Goal: Task Accomplishment & Management: Complete application form

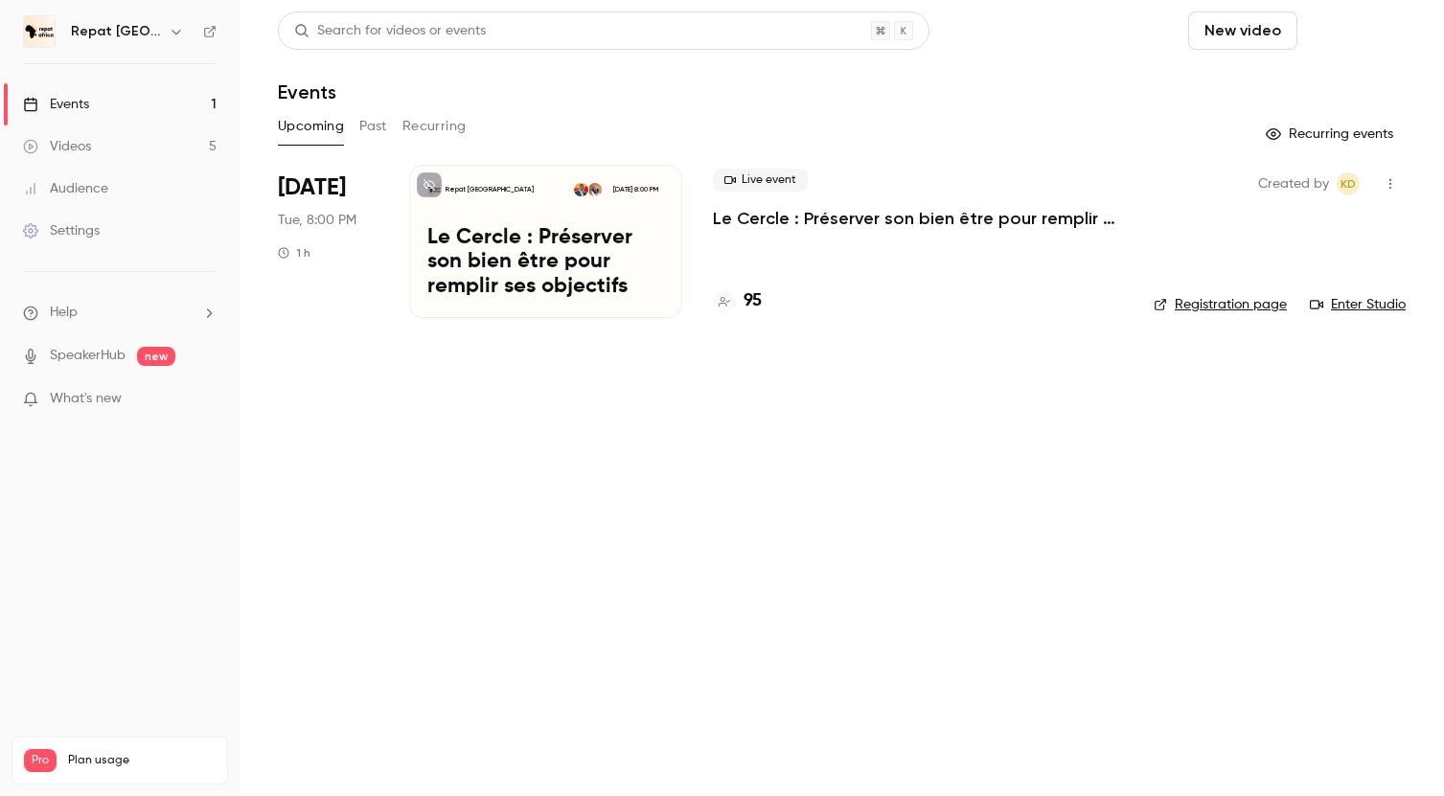
click at [1353, 25] on button "Schedule" at bounding box center [1355, 30] width 101 height 38
click at [1256, 88] on div "One time event" at bounding box center [1317, 83] width 146 height 19
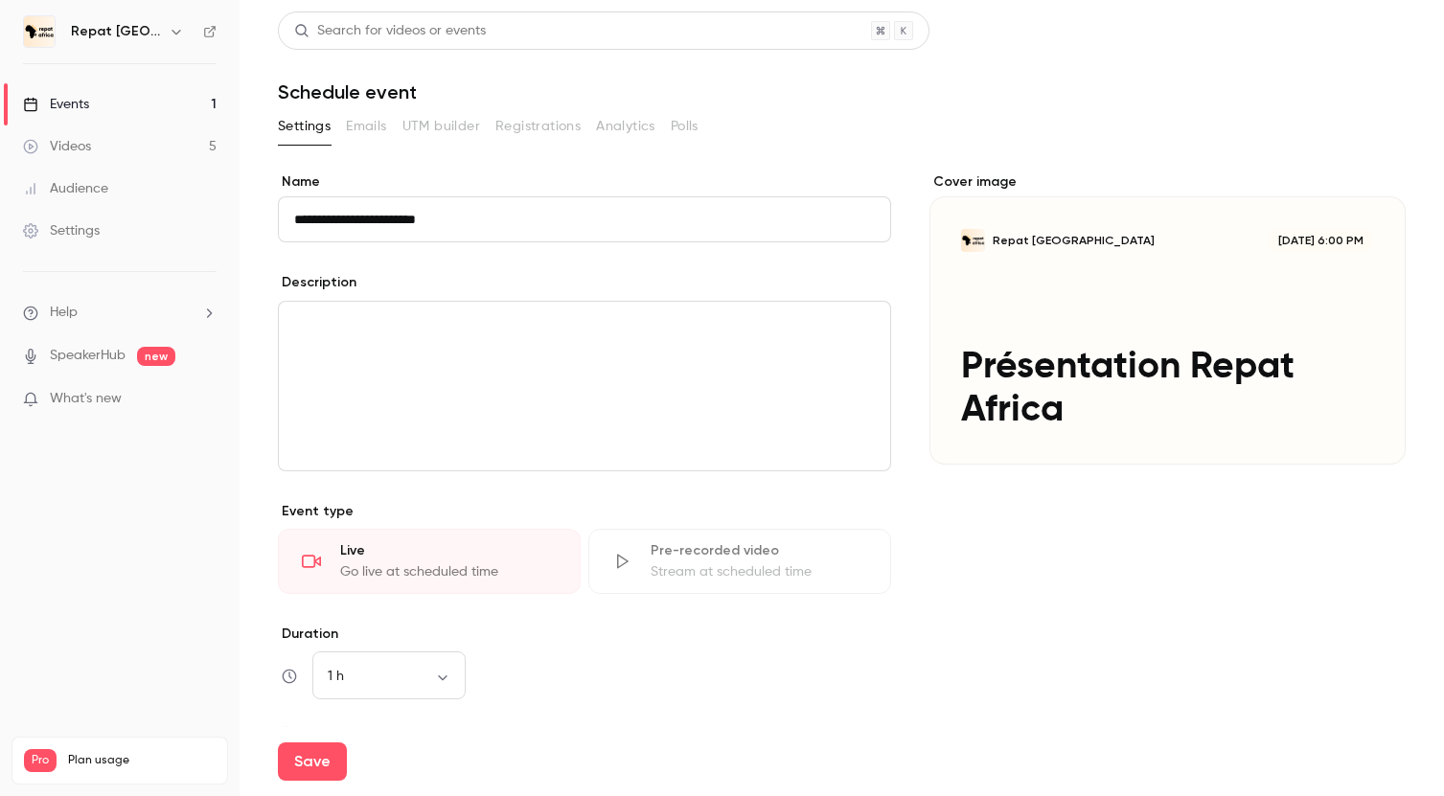
type input "**********"
click at [493, 327] on p "editor" at bounding box center [584, 324] width 581 height 23
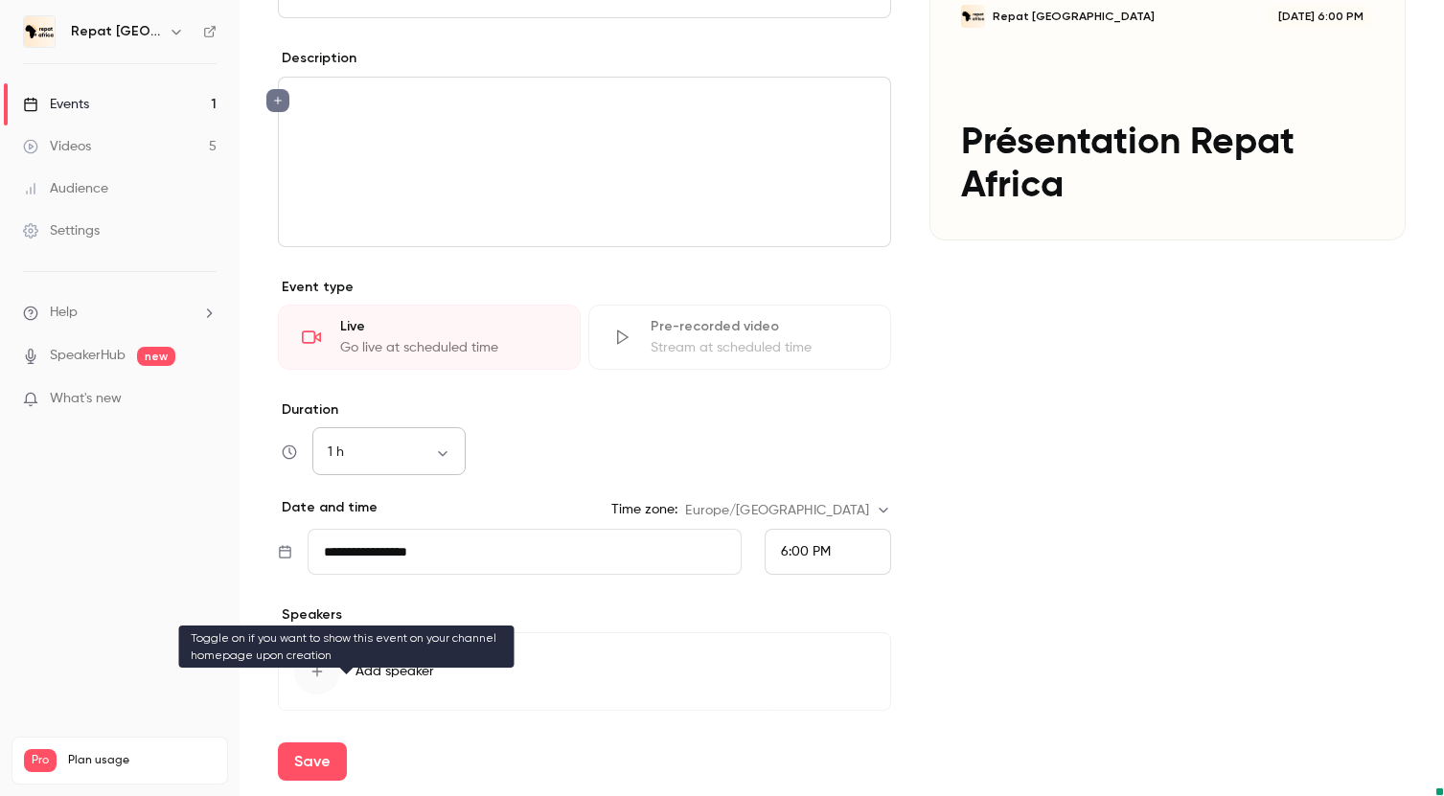
scroll to position [292, 0]
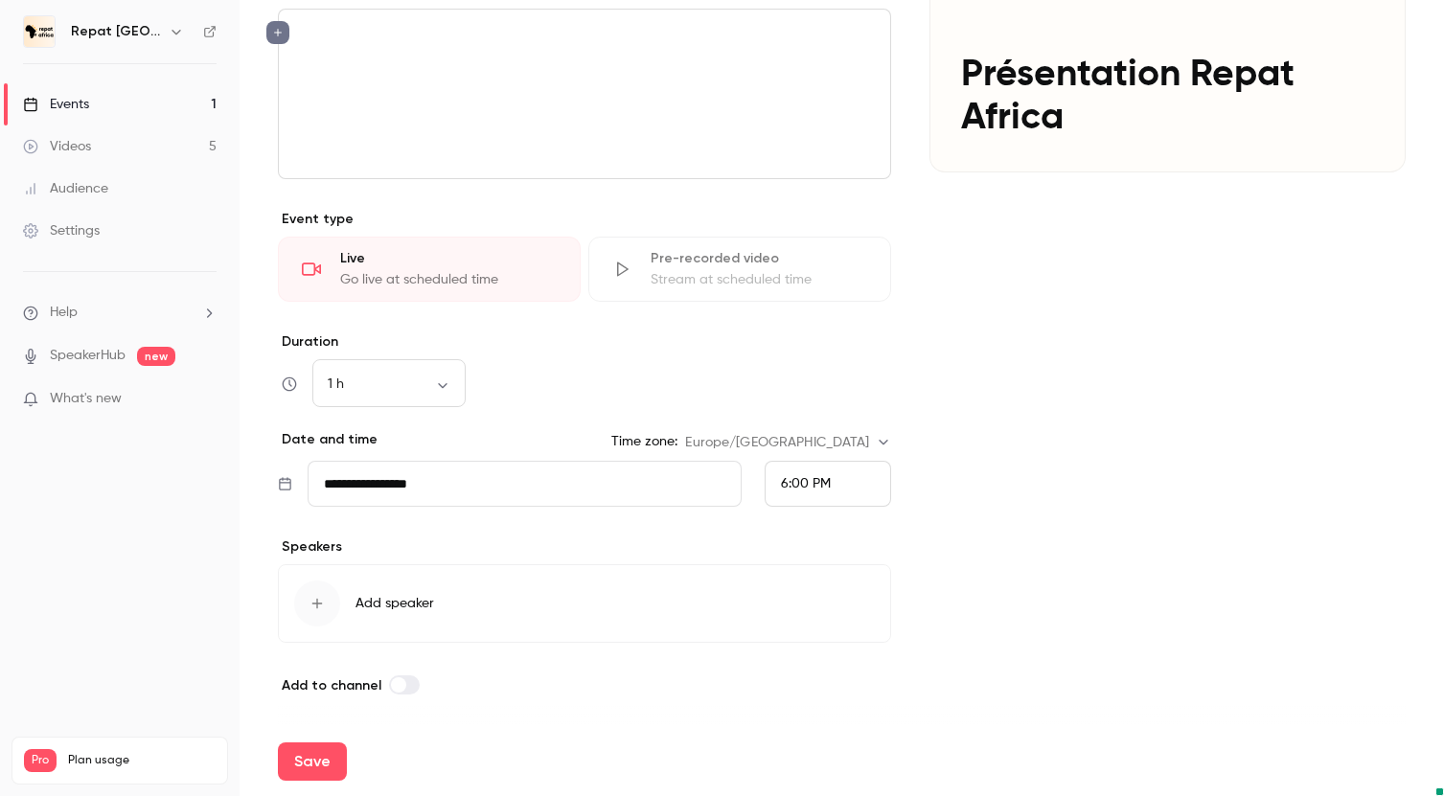
click at [326, 606] on div "button" at bounding box center [317, 604] width 46 height 46
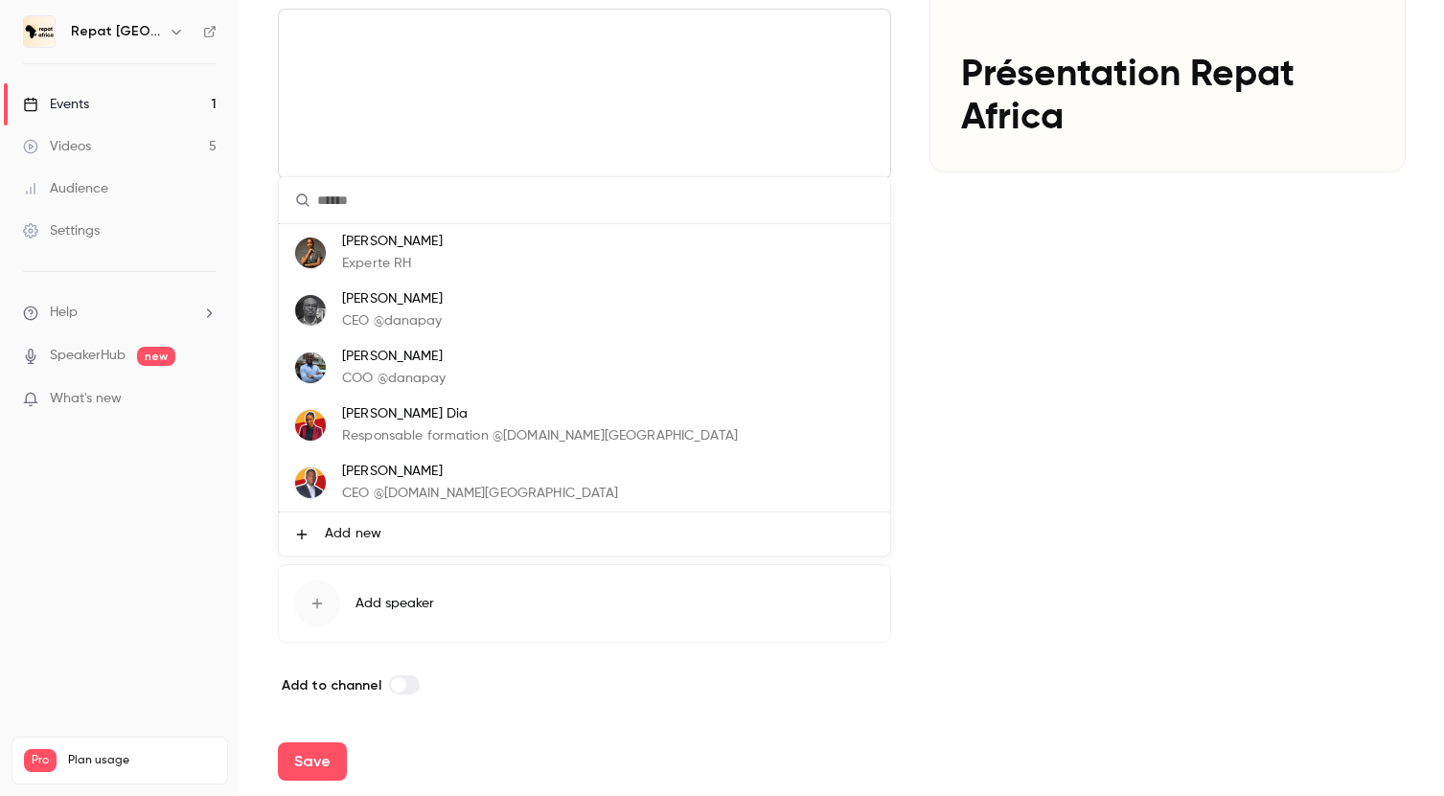
click at [400, 484] on p "CEO @[DOMAIN_NAME][GEOGRAPHIC_DATA]" at bounding box center [480, 494] width 277 height 20
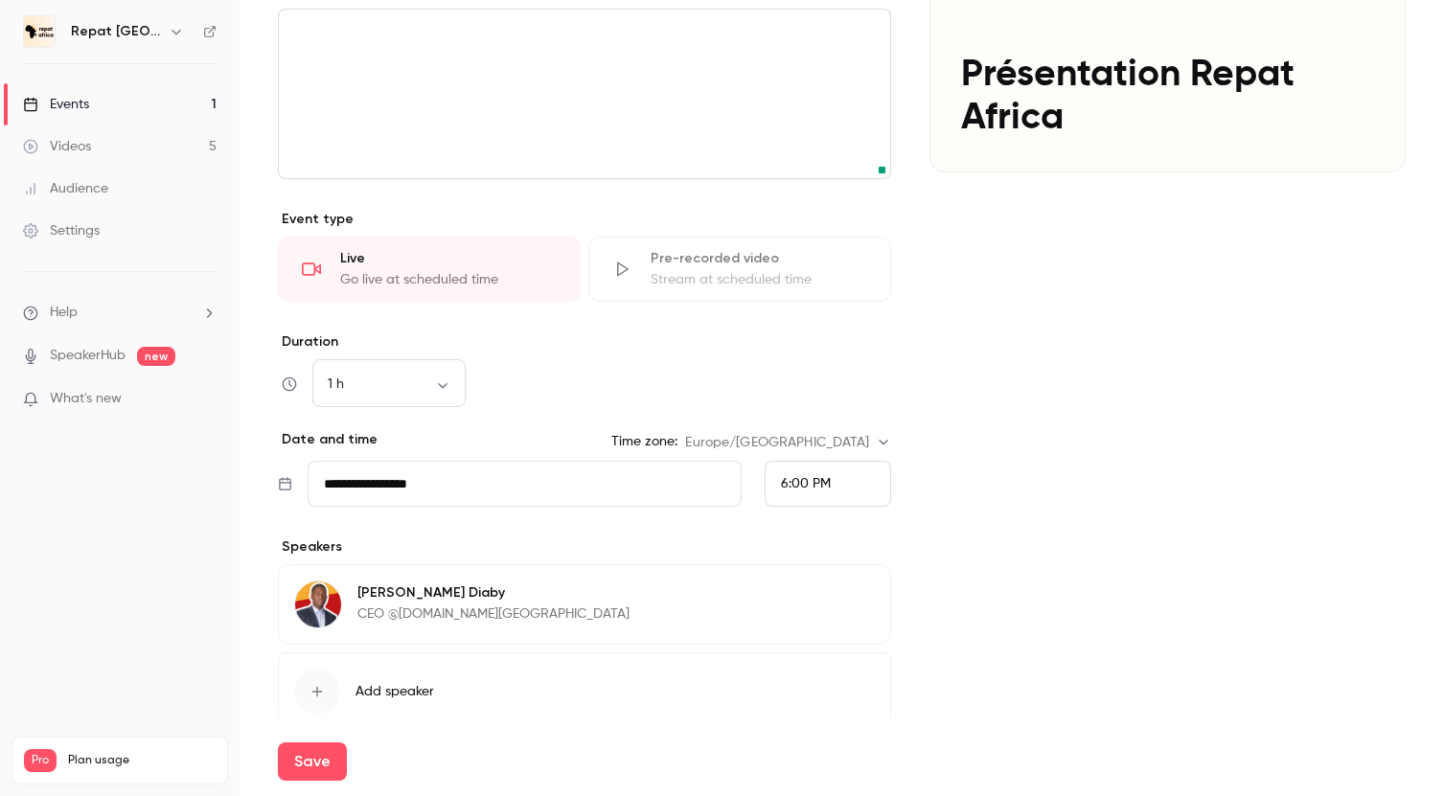
click at [322, 685] on icon "button" at bounding box center [316, 691] width 15 height 15
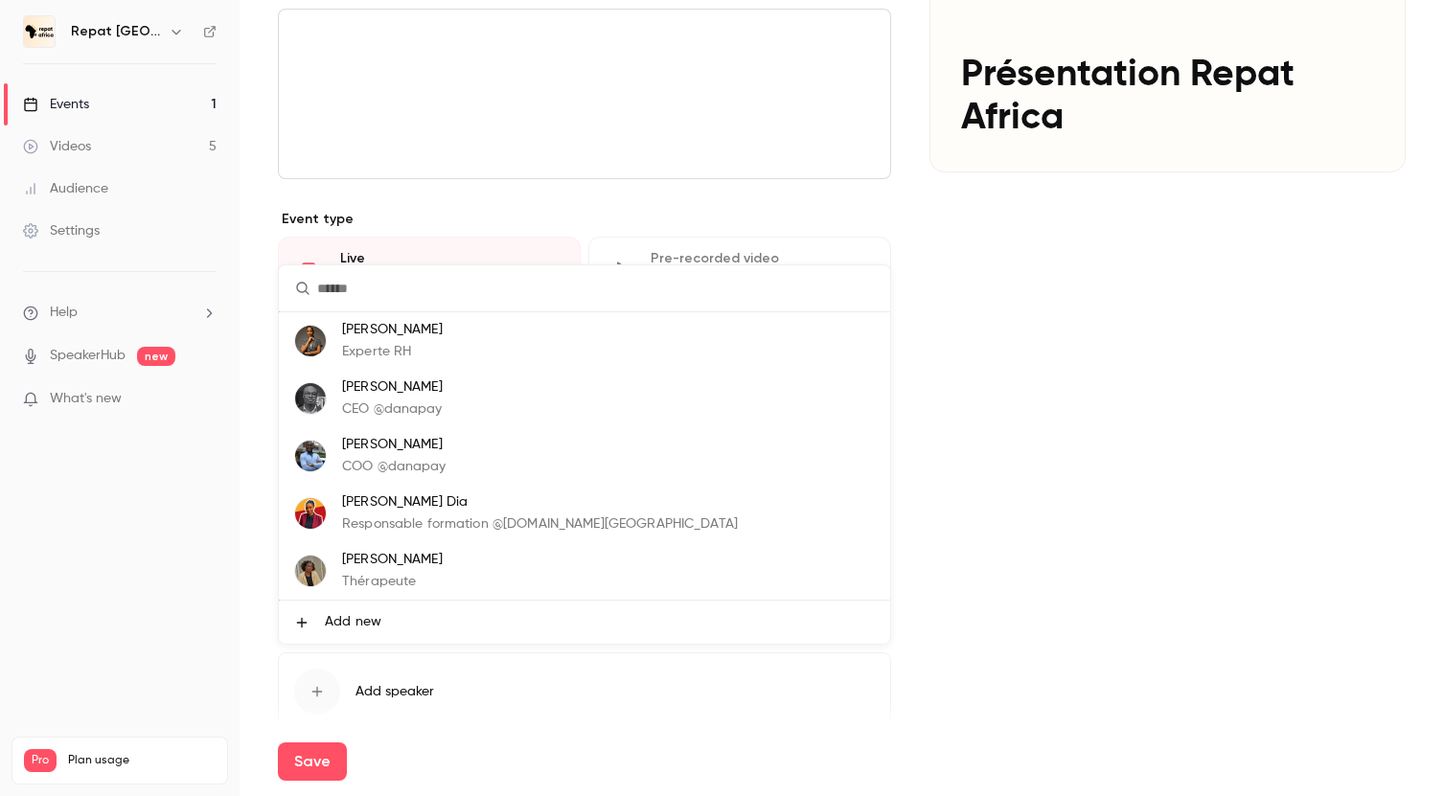
click at [412, 511] on p "[PERSON_NAME] Dia" at bounding box center [540, 502] width 396 height 20
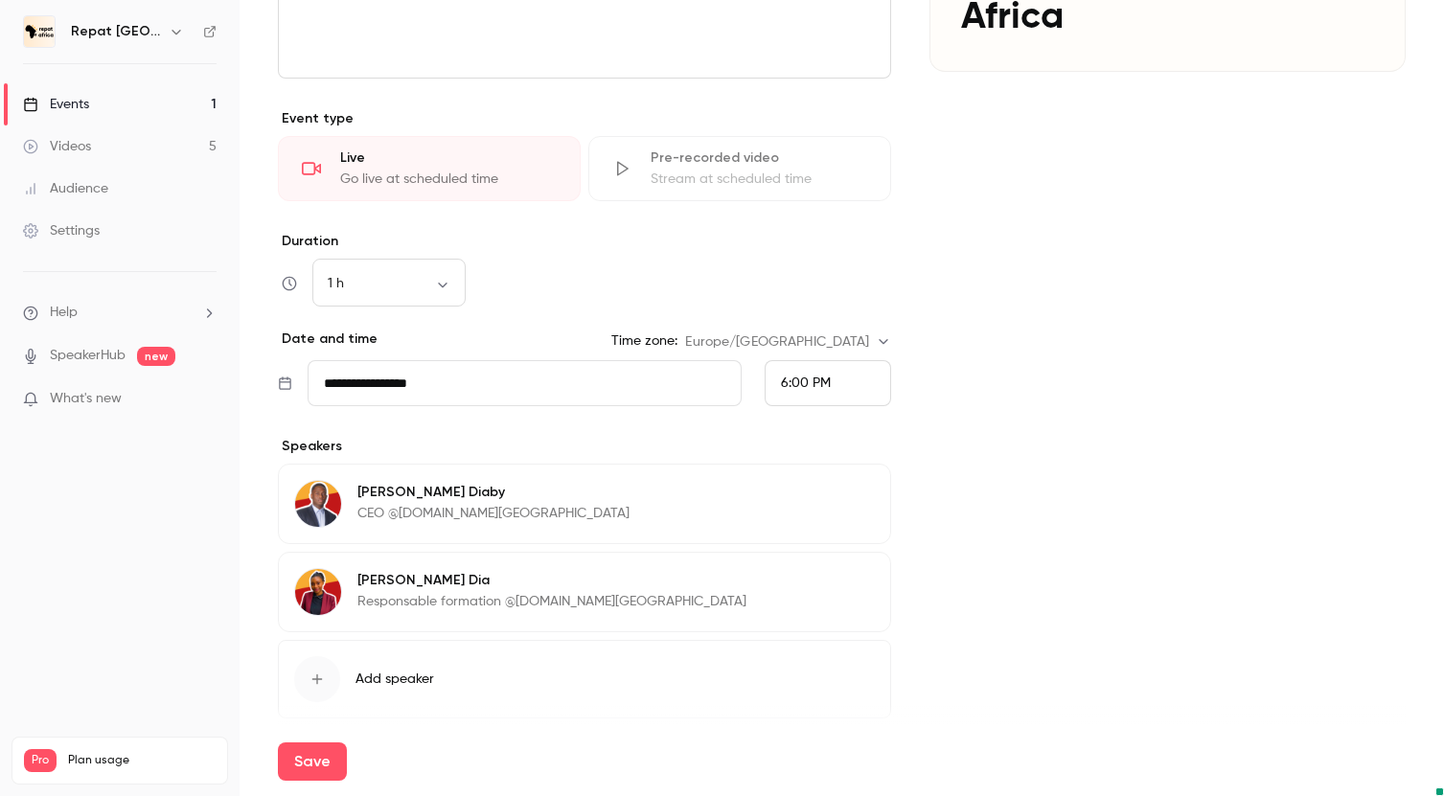
scroll to position [439, 0]
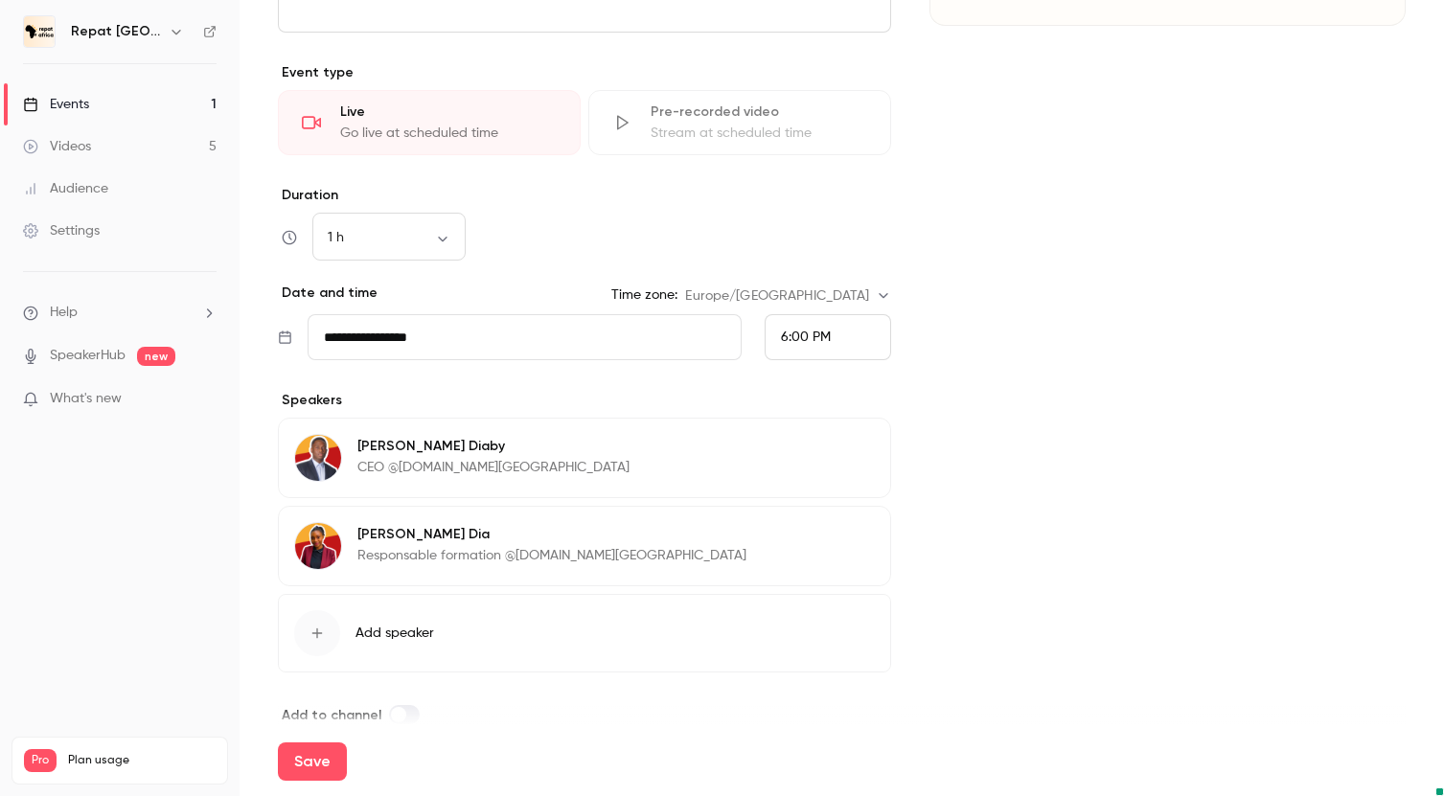
click at [319, 629] on icon "button" at bounding box center [316, 633] width 15 height 15
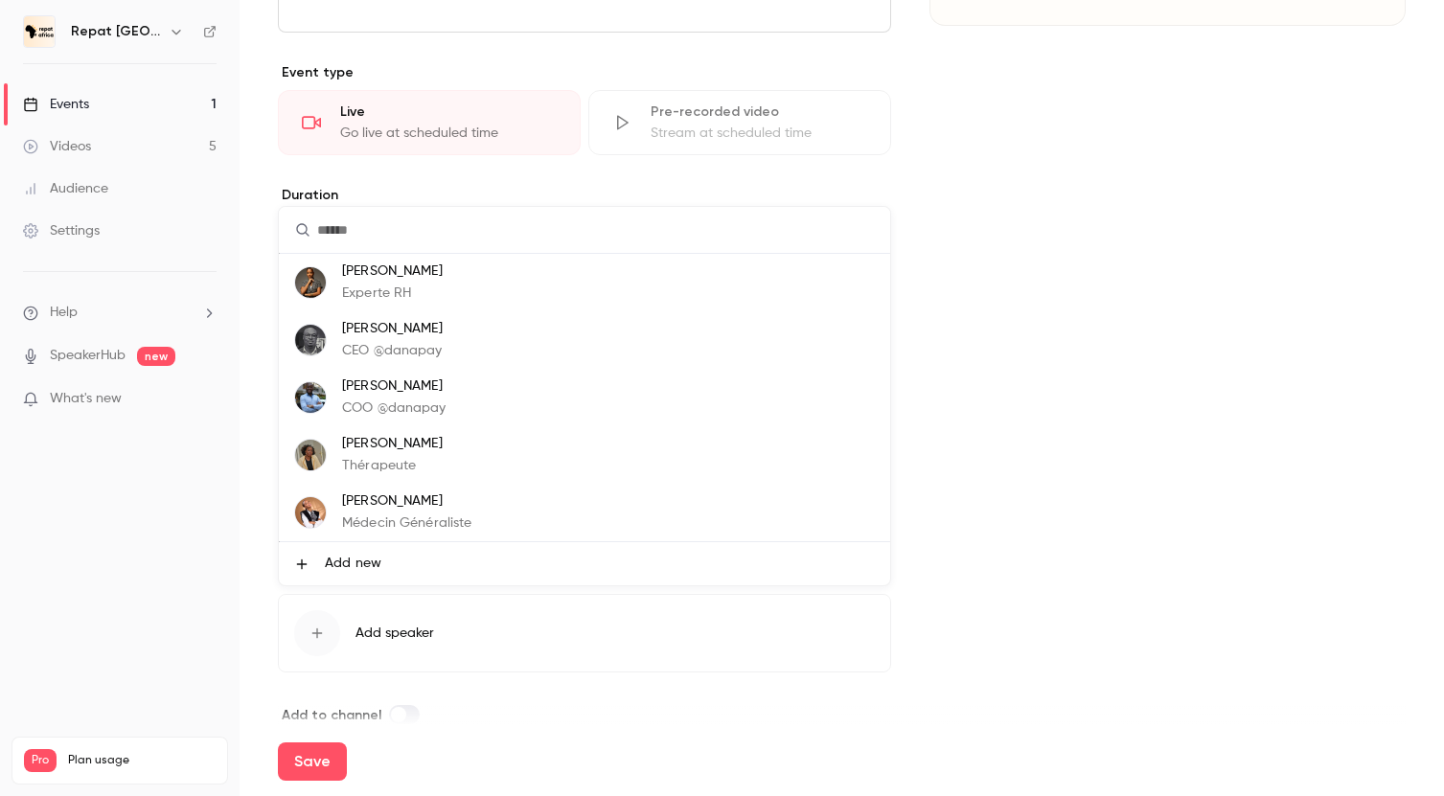
click at [423, 569] on li "Add new" at bounding box center [584, 563] width 611 height 43
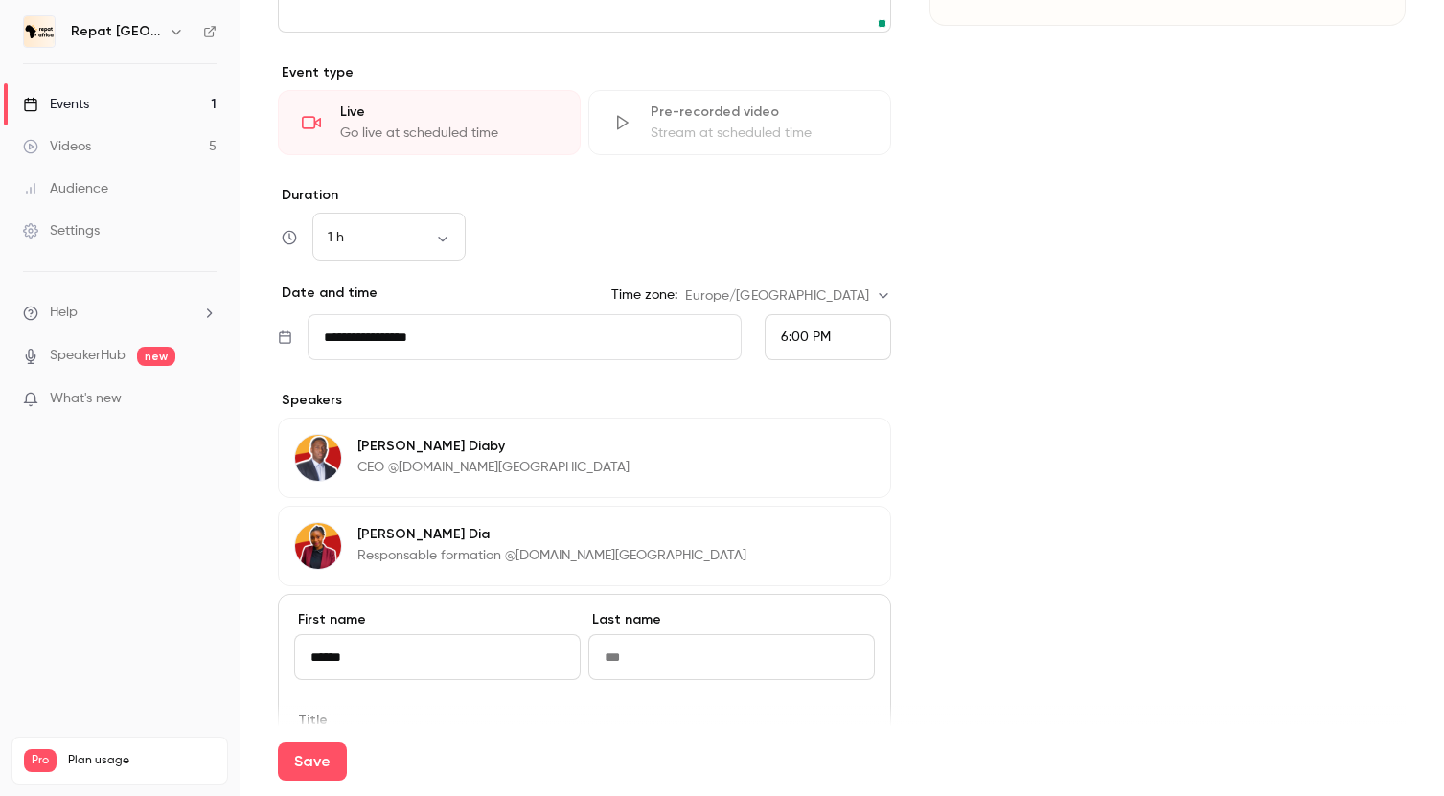
type input "******"
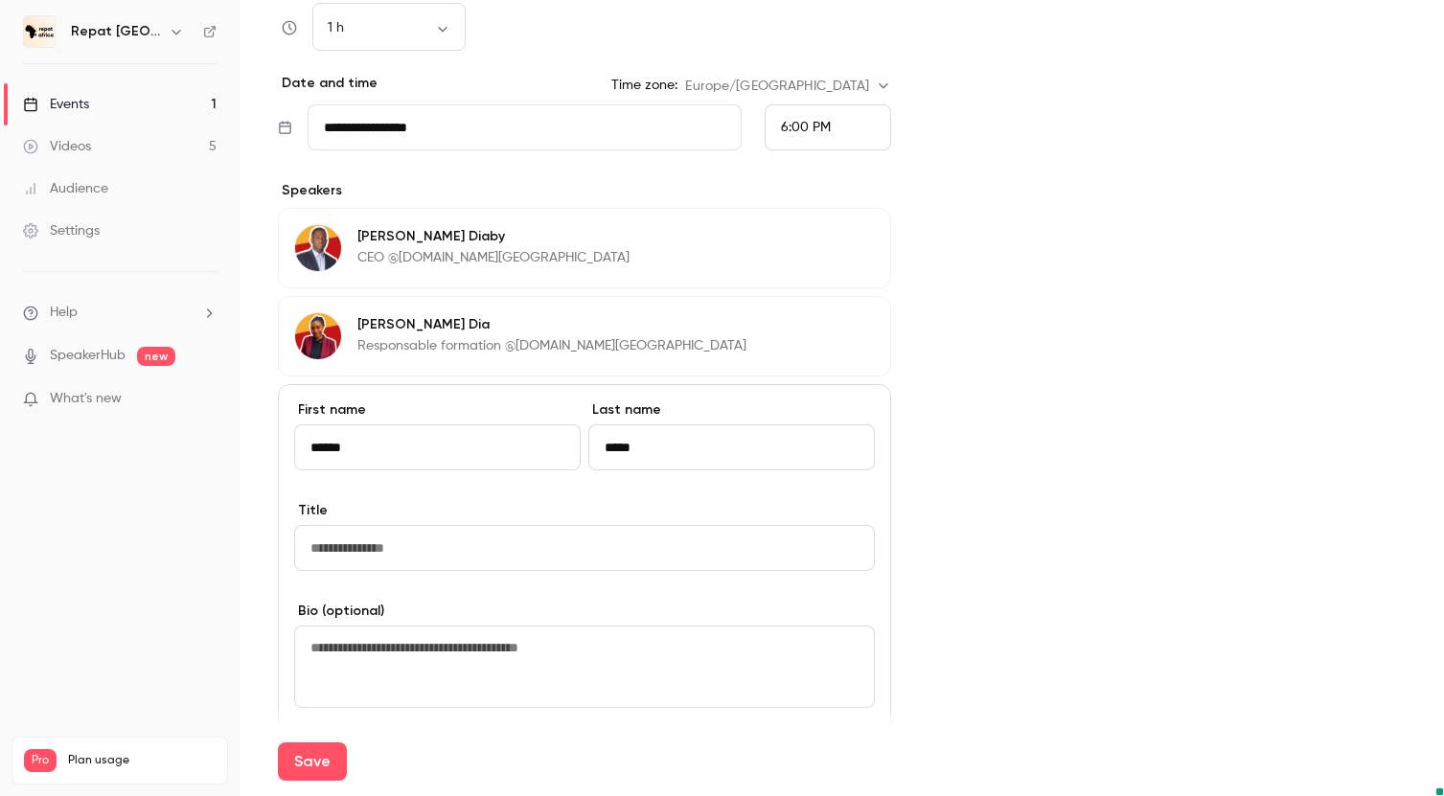
scroll to position [764, 0]
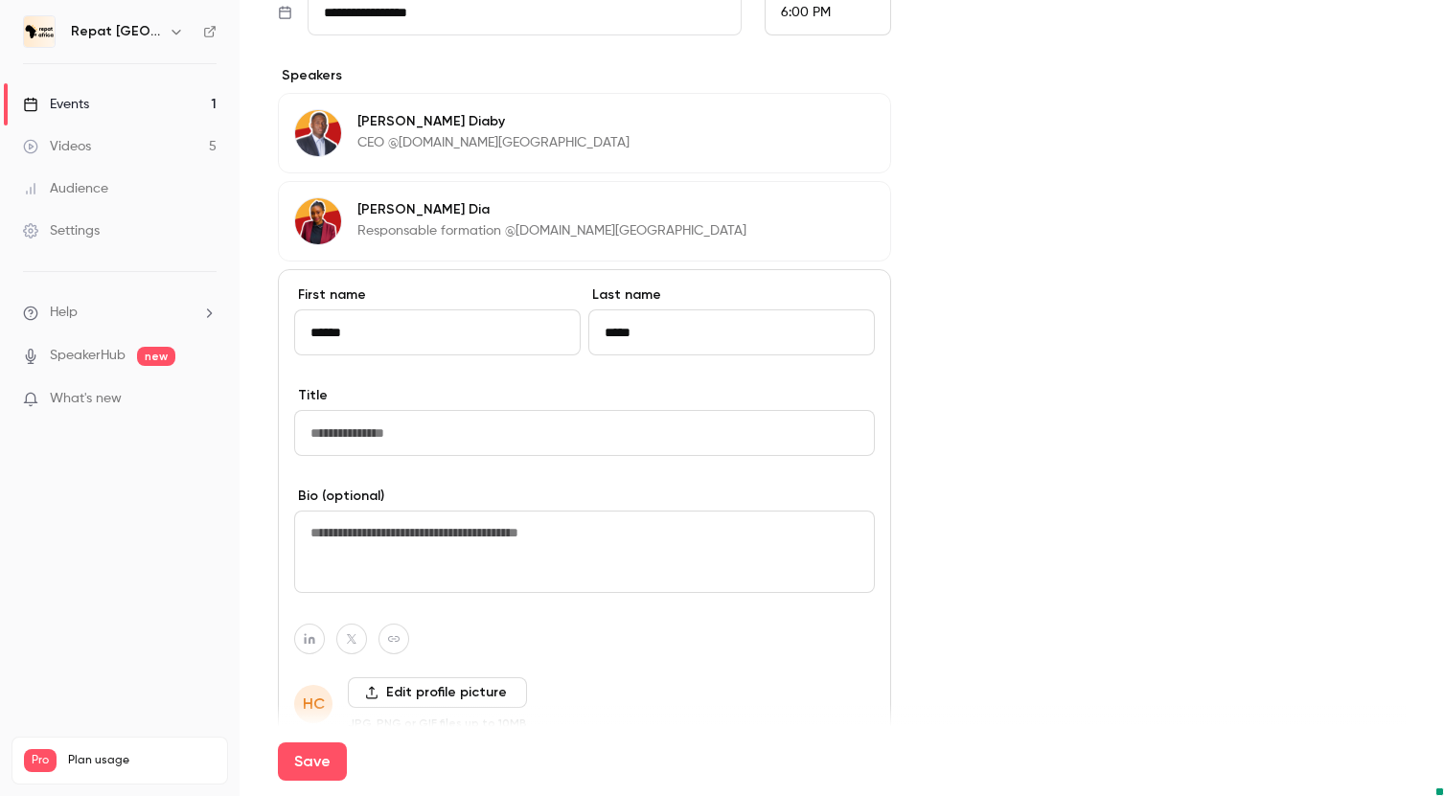
type input "*****"
click at [504, 440] on input at bounding box center [584, 433] width 581 height 46
type input "**********"
click at [395, 689] on label "Edit profile picture" at bounding box center [437, 692] width 179 height 31
click at [0, 0] on input "Edit profile picture" at bounding box center [0, 0] width 0 height 0
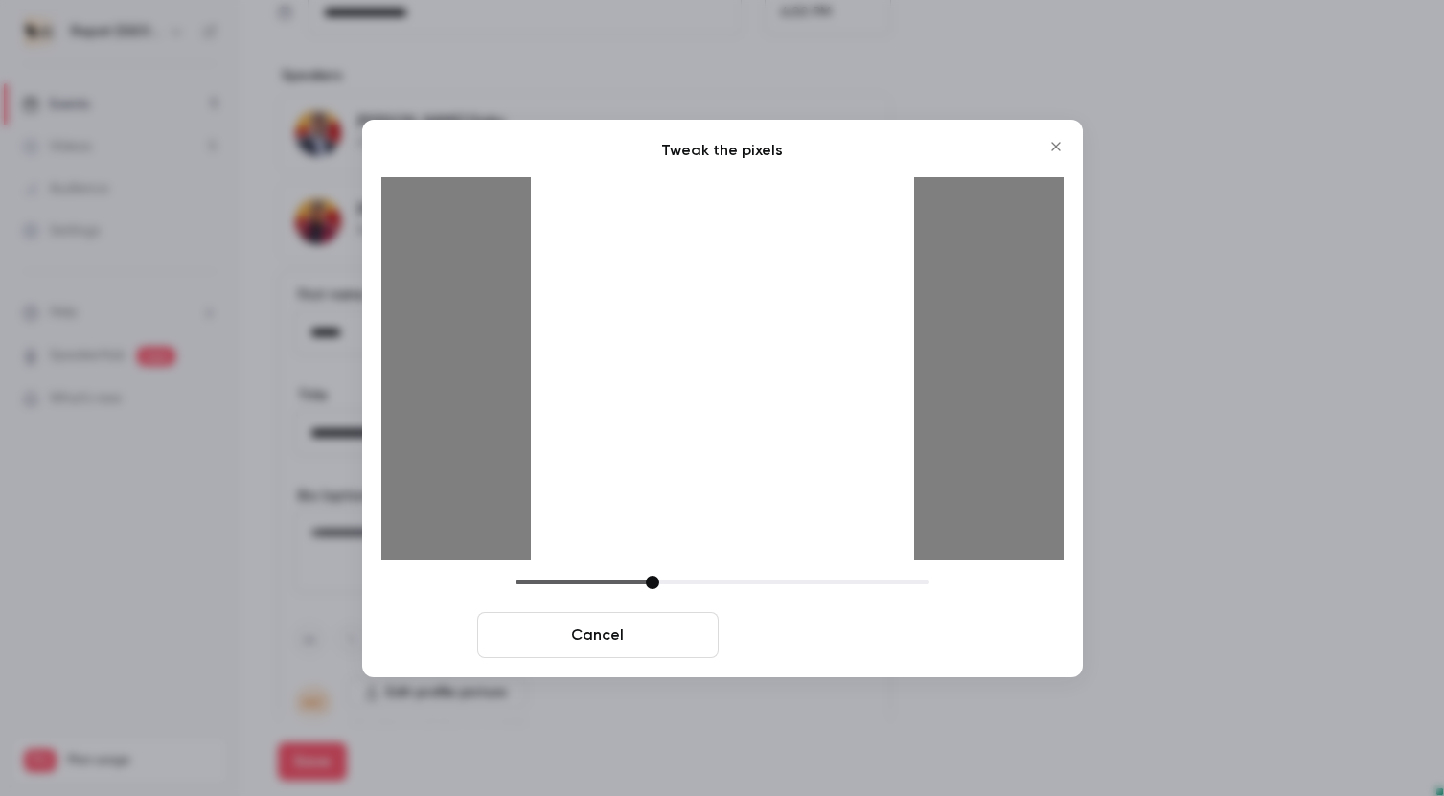
click at [843, 638] on button "Crop and save" at bounding box center [846, 635] width 241 height 46
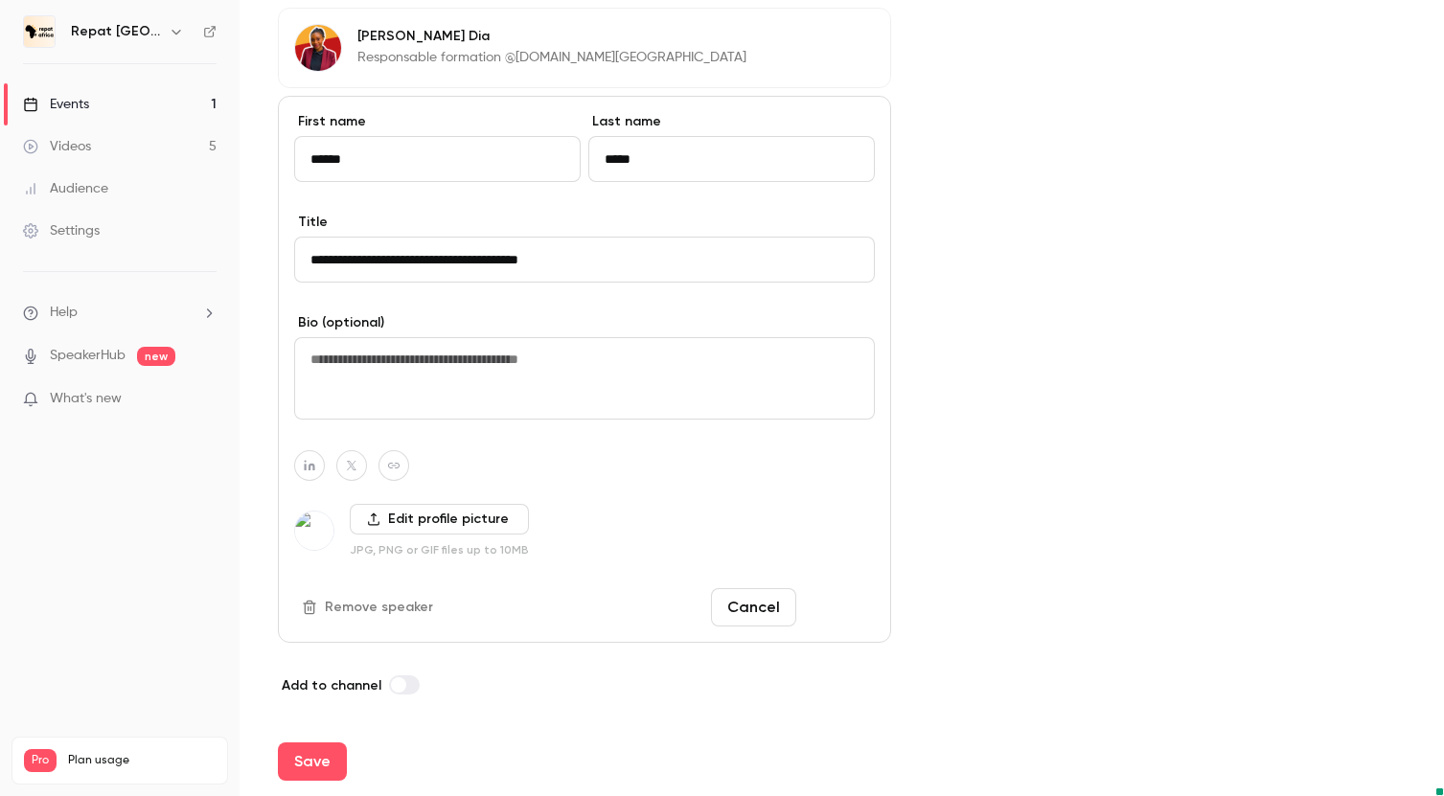
click at [843, 607] on button "Done" at bounding box center [839, 607] width 71 height 38
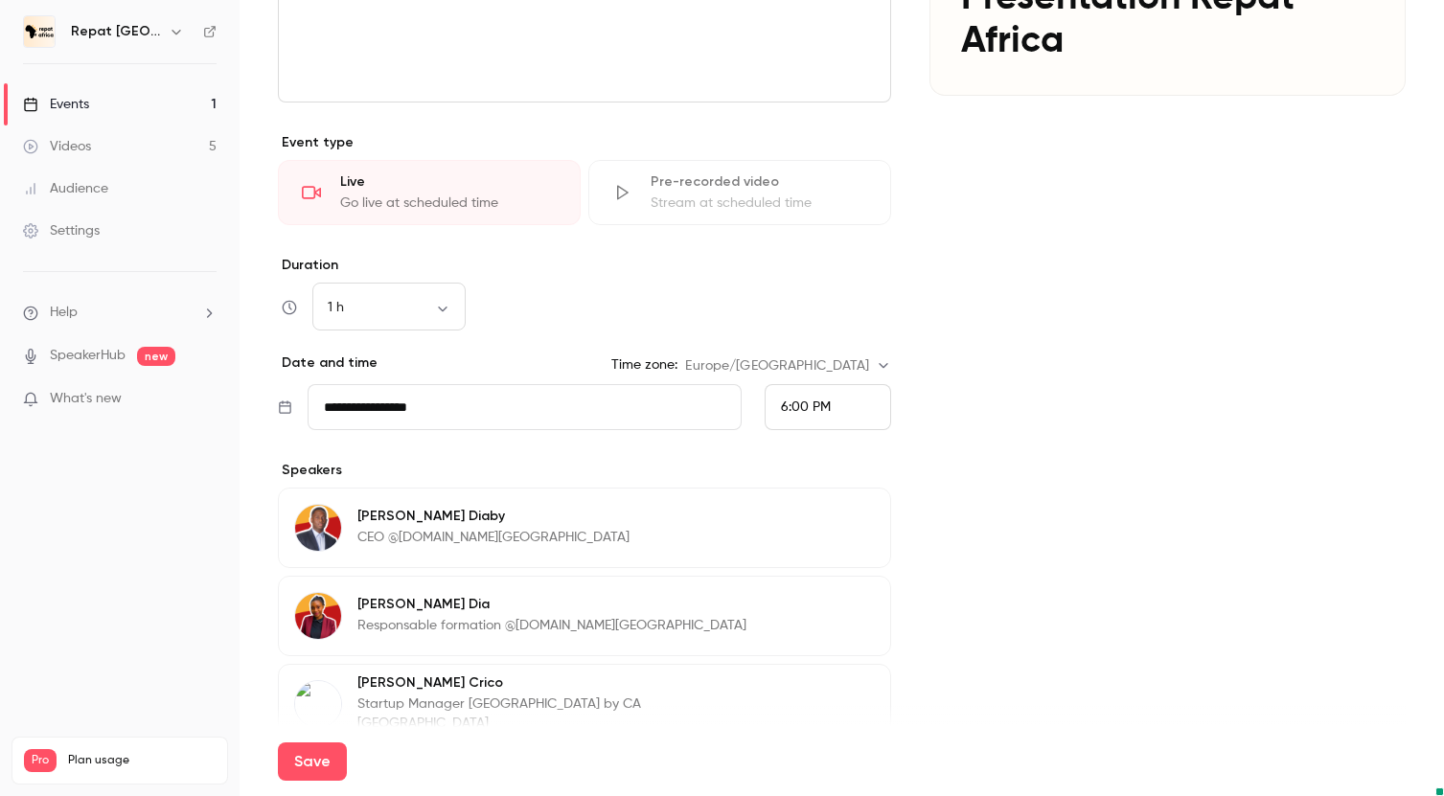
scroll to position [368, 0]
click at [553, 421] on input "**********" at bounding box center [525, 408] width 434 height 46
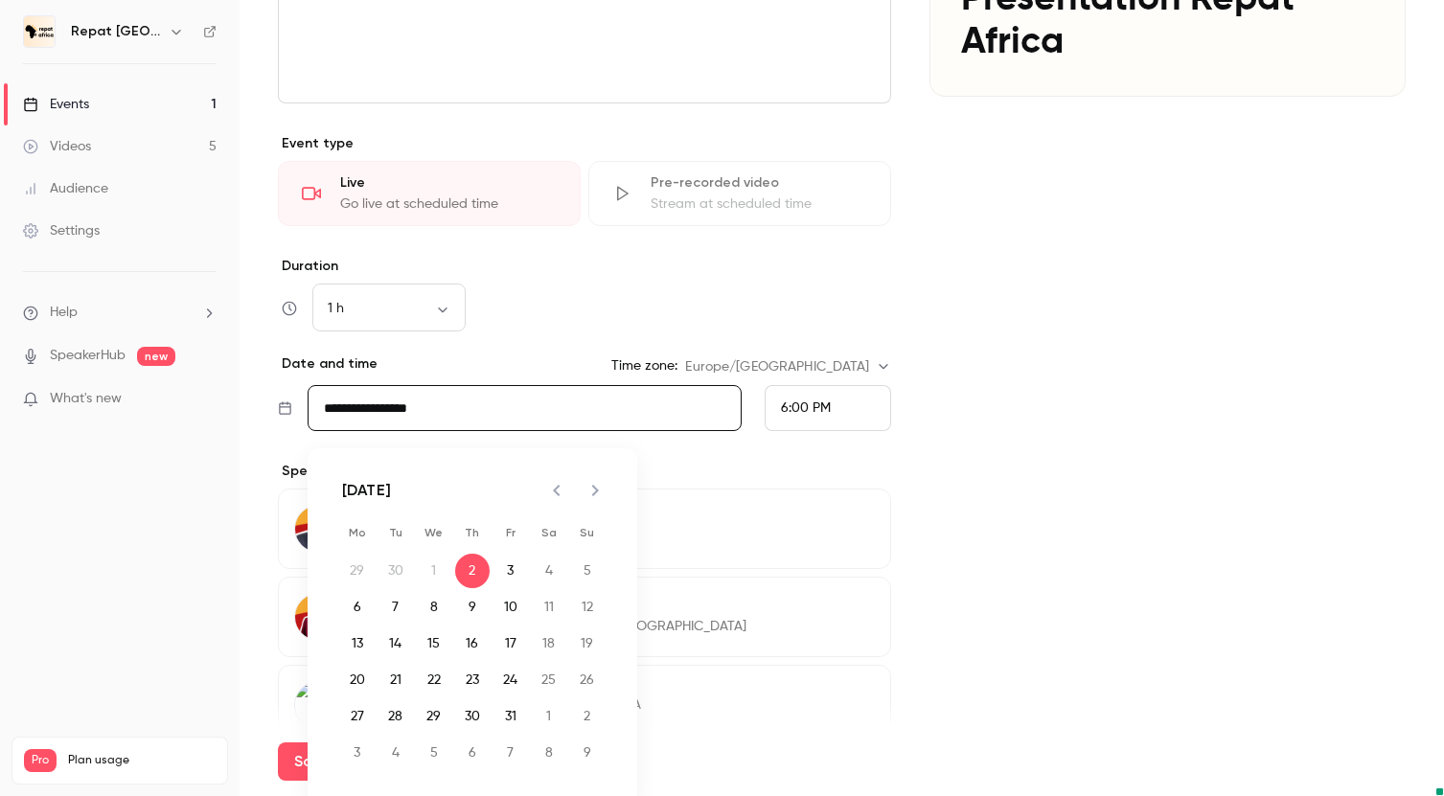
click at [593, 492] on icon "Next month" at bounding box center [595, 490] width 23 height 23
click at [518, 607] on button "7" at bounding box center [510, 607] width 34 height 34
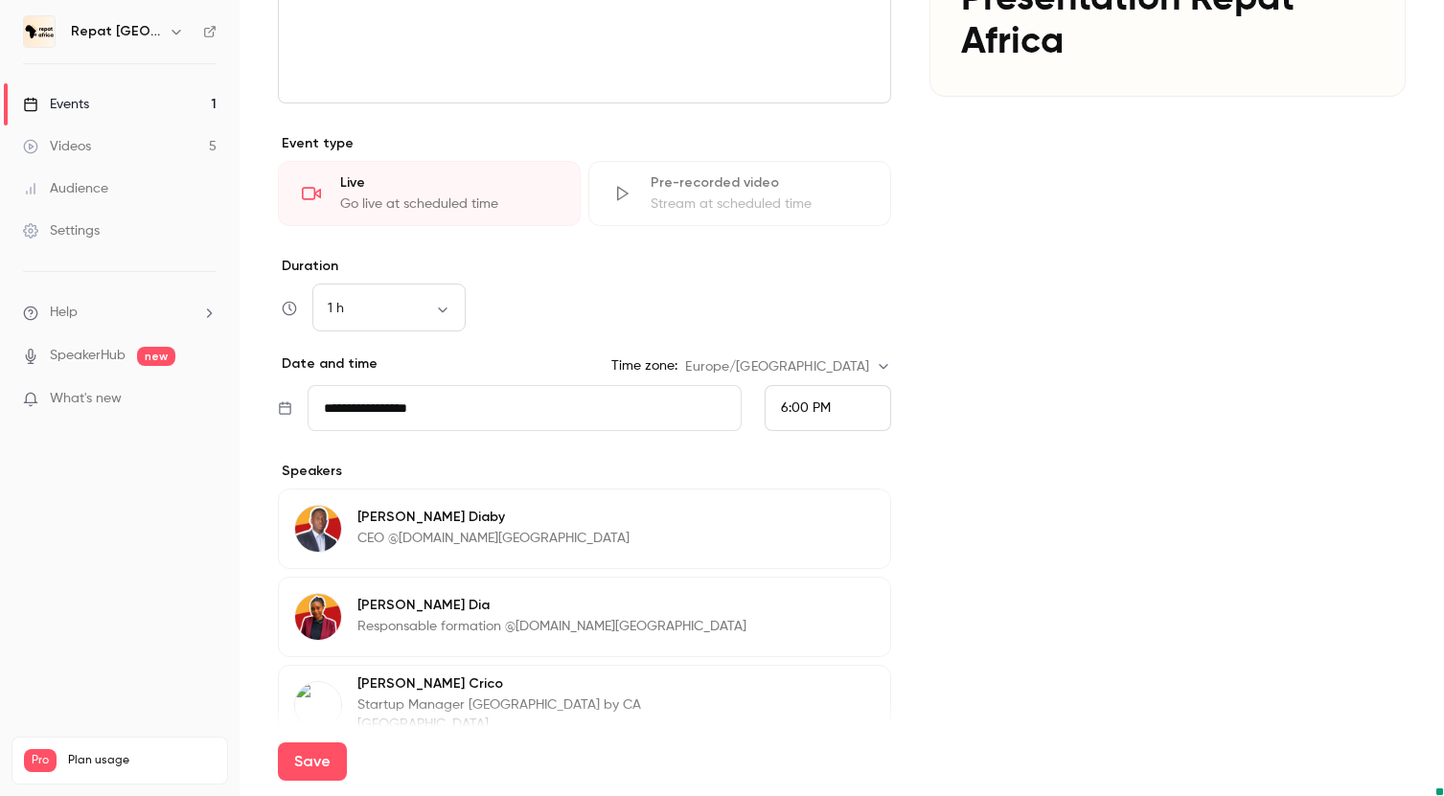
type input "**********"
click at [811, 415] on div "6:00 PM" at bounding box center [806, 409] width 50 height 20
click at [818, 200] on span "2:00 PM" at bounding box center [806, 205] width 50 height 13
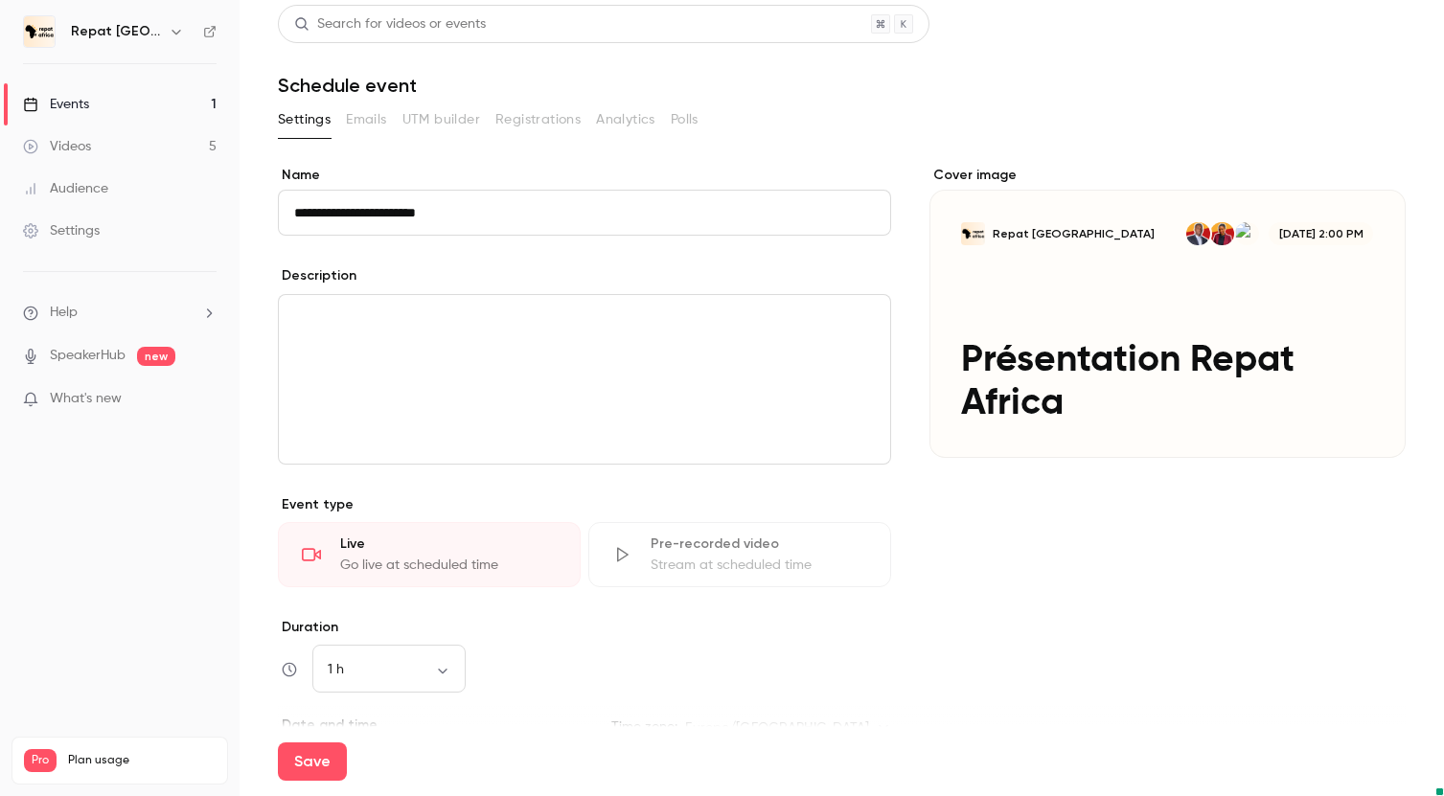
scroll to position [0, 0]
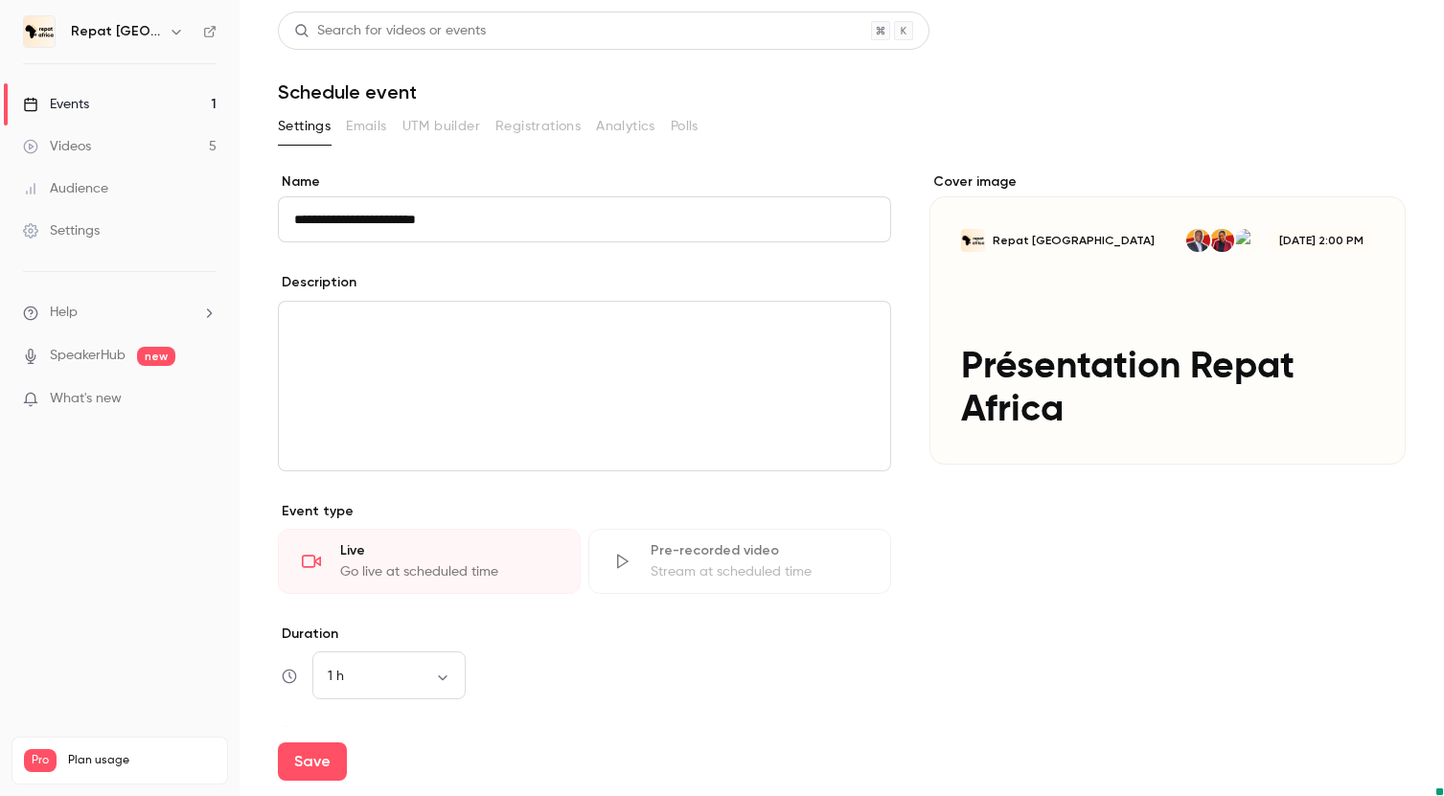
click at [485, 360] on div "editor" at bounding box center [584, 386] width 611 height 169
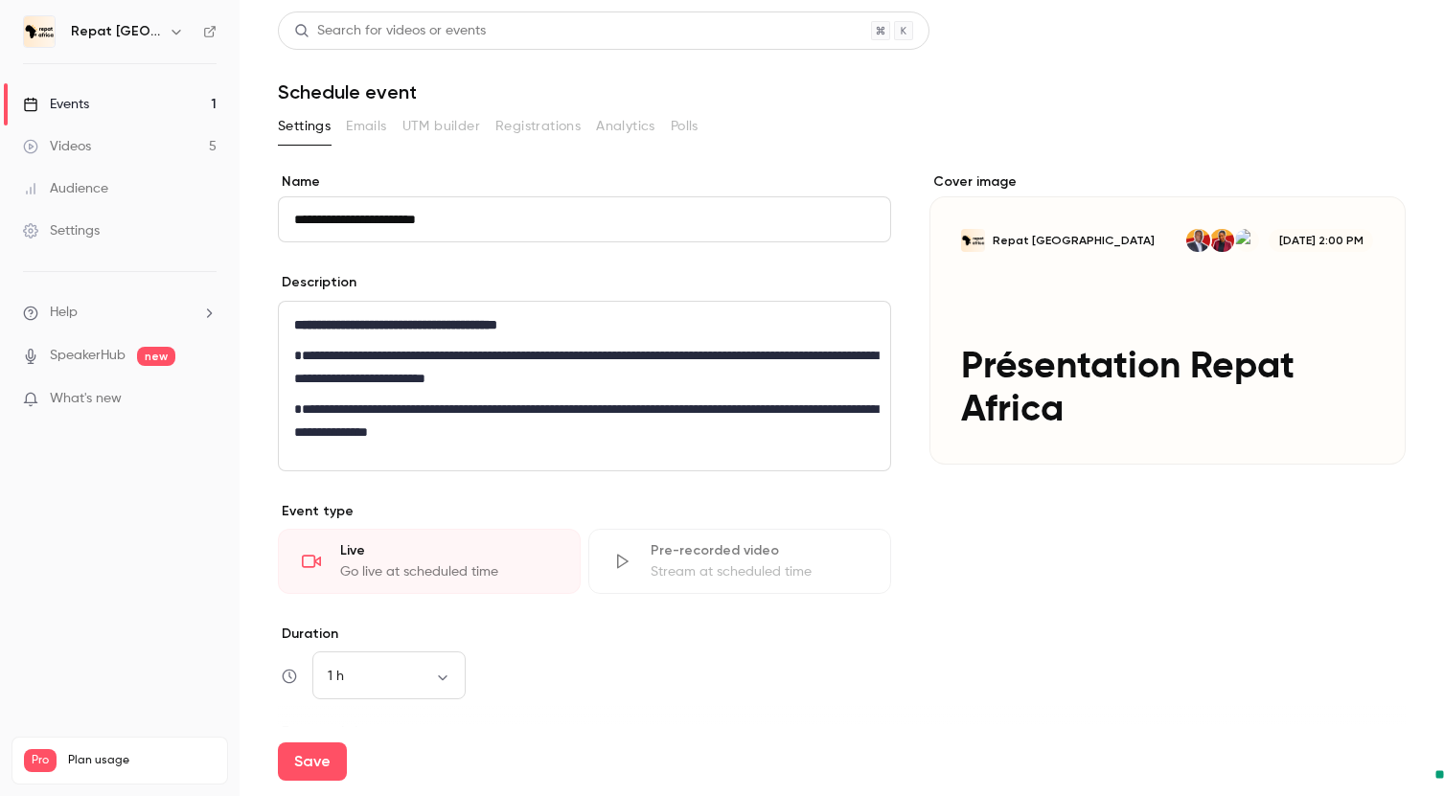
click at [554, 263] on div "**********" at bounding box center [584, 712] width 613 height 1081
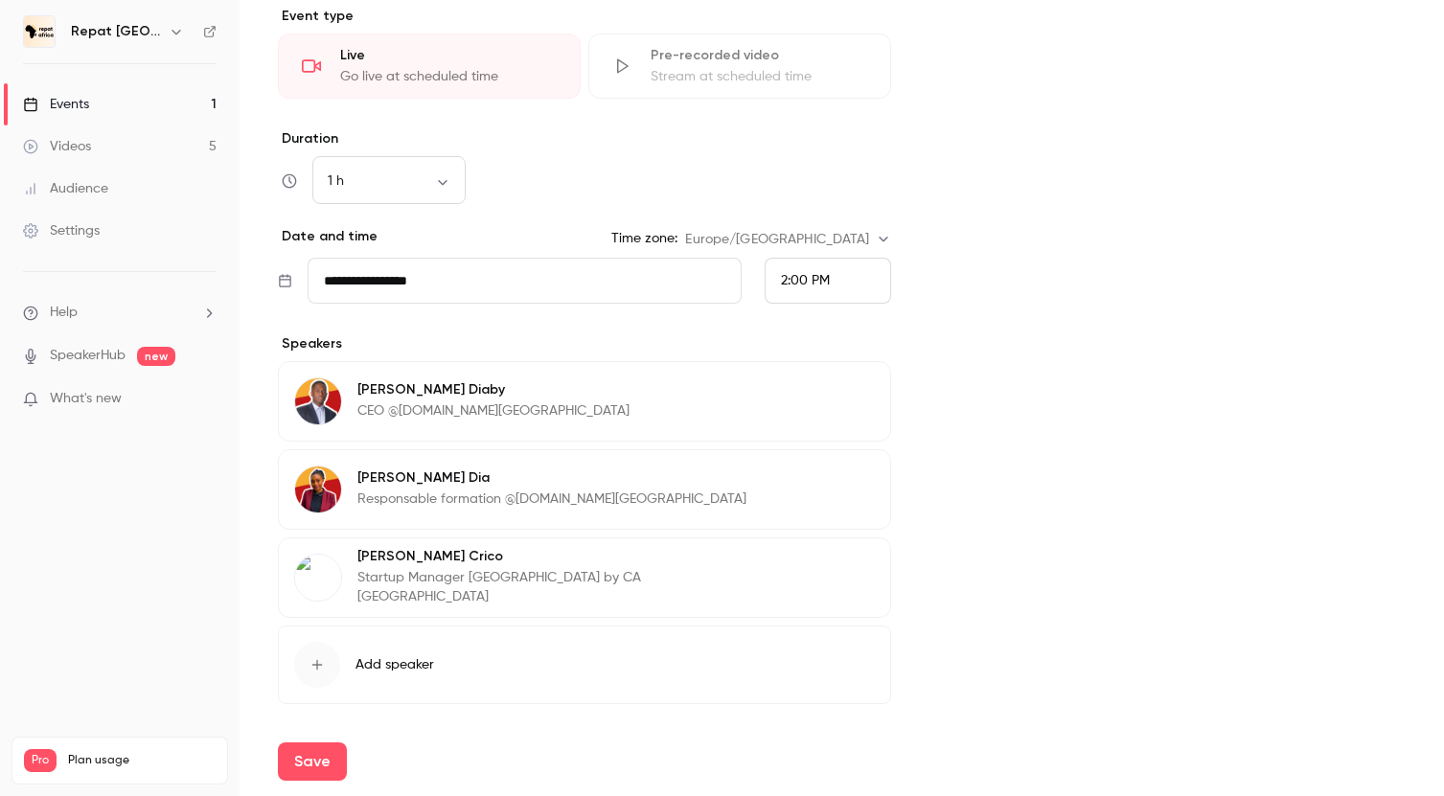
scroll to position [557, 0]
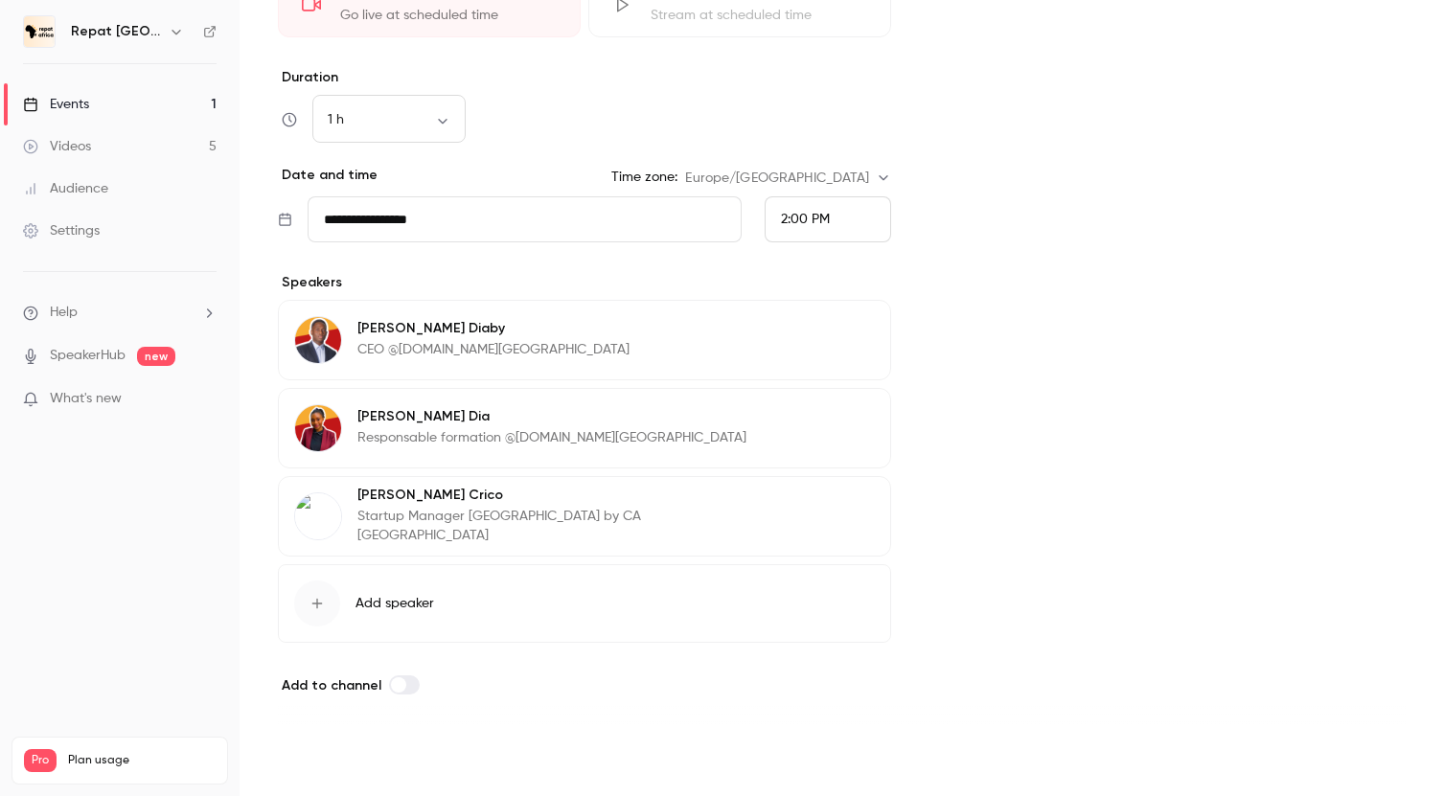
click at [327, 764] on button "Save" at bounding box center [312, 762] width 69 height 38
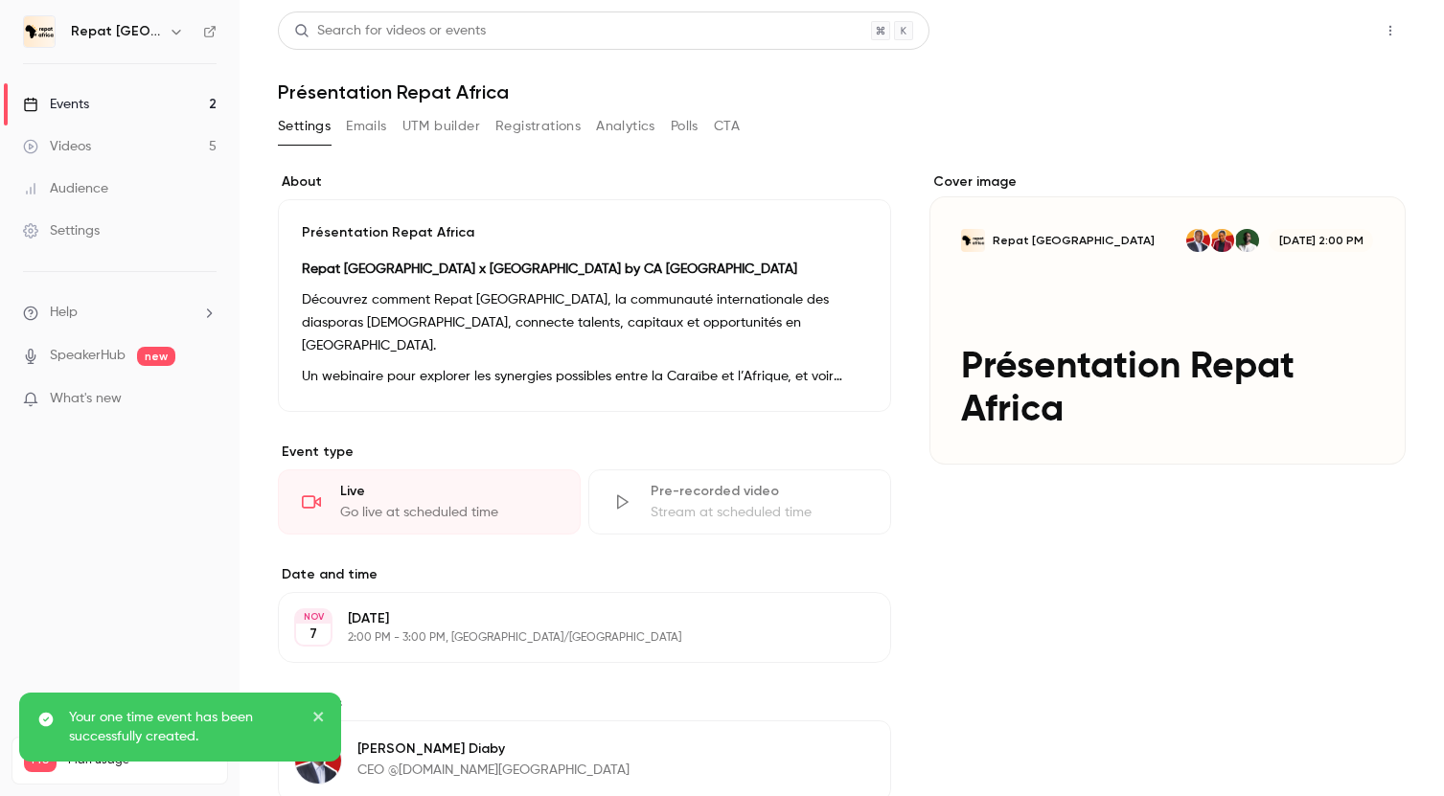
click at [1323, 35] on button "Share" at bounding box center [1322, 30] width 76 height 38
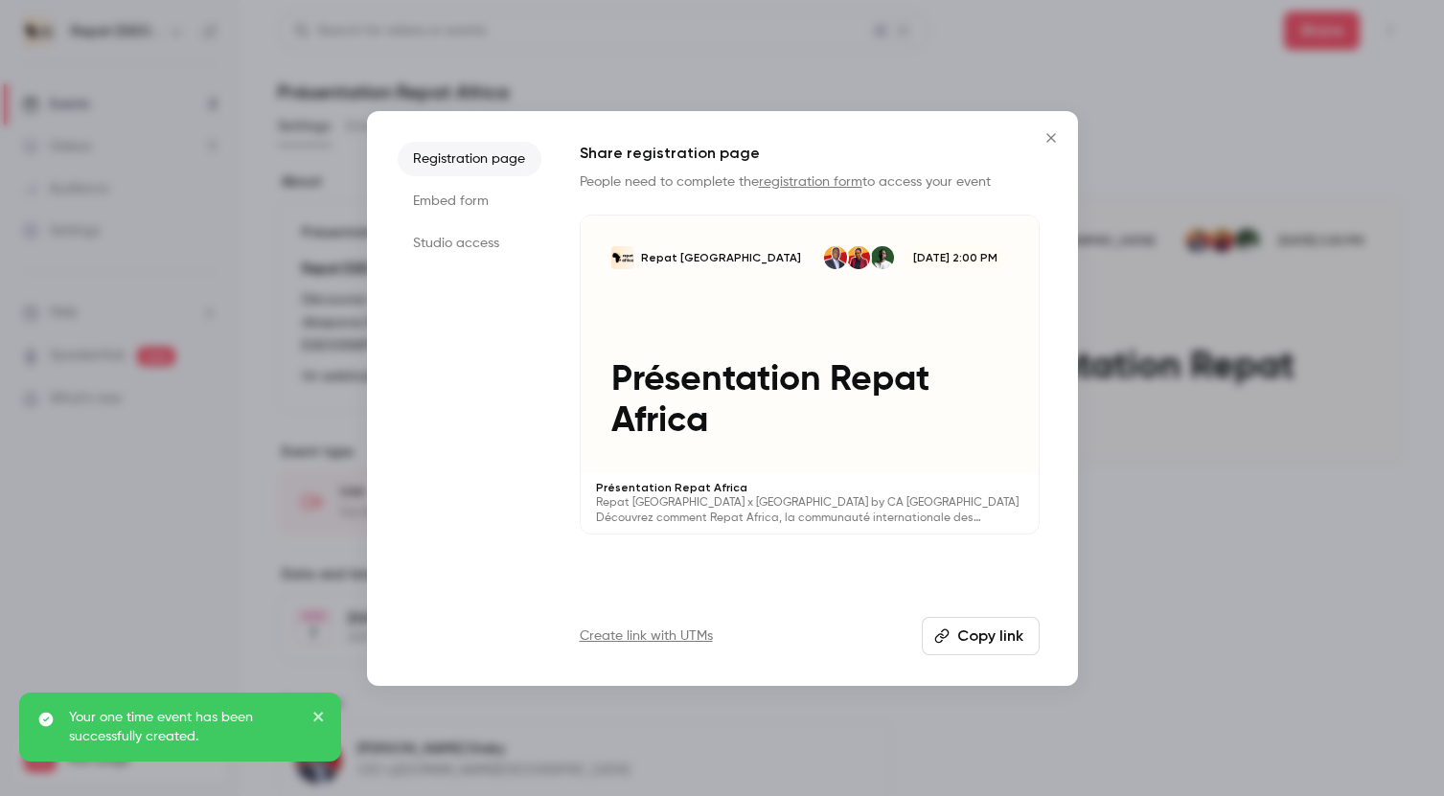
click at [982, 645] on button "Copy link" at bounding box center [981, 636] width 118 height 38
click at [1048, 137] on icon "Close" at bounding box center [1051, 137] width 23 height 15
